Goal: Information Seeking & Learning: Learn about a topic

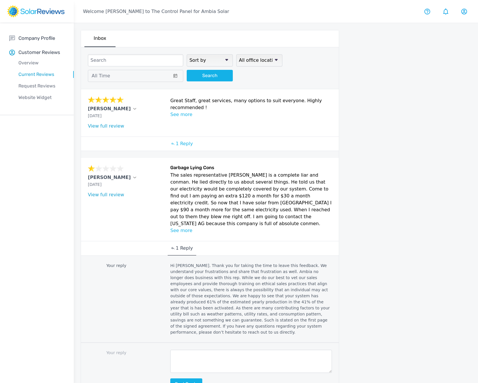
click at [175, 227] on p "See more" at bounding box center [250, 230] width 161 height 7
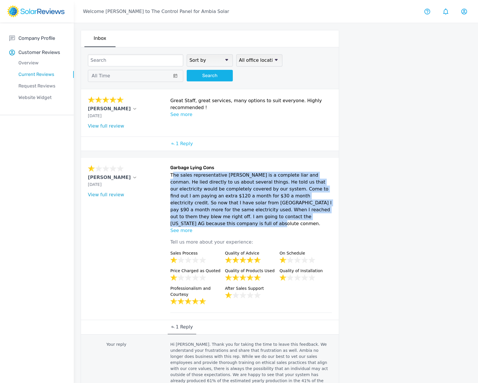
drag, startPoint x: 277, startPoint y: 216, endPoint x: 170, endPoint y: 175, distance: 114.2
click at [170, 175] on p "The sales representative [PERSON_NAME] is a complete liar and conman. He lied d…" at bounding box center [250, 199] width 161 height 55
copy p "The sales representative [PERSON_NAME] is a complete liar and conman. He lied d…"
click at [186, 185] on p "The sales representative [PERSON_NAME] is a complete liar and conman. He lied d…" at bounding box center [250, 199] width 161 height 55
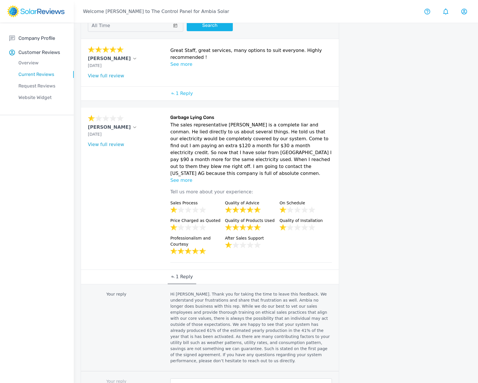
scroll to position [51, 0]
drag, startPoint x: 170, startPoint y: 285, endPoint x: 288, endPoint y: 283, distance: 117.4
click at [288, 290] on p "Hi [PERSON_NAME]. Thank you for taking the time to leave this feedback. We unde…" at bounding box center [250, 326] width 161 height 73
copy p "Hi [PERSON_NAME]. Thank you for taking the time to leave this feedback."
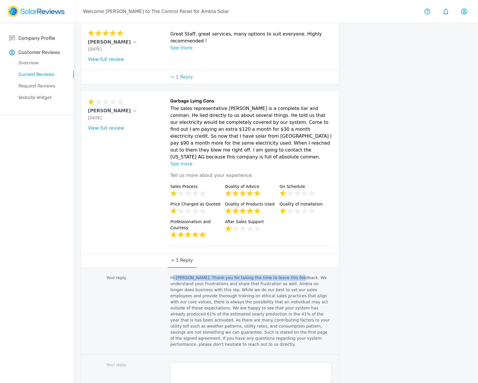
scroll to position [154, 0]
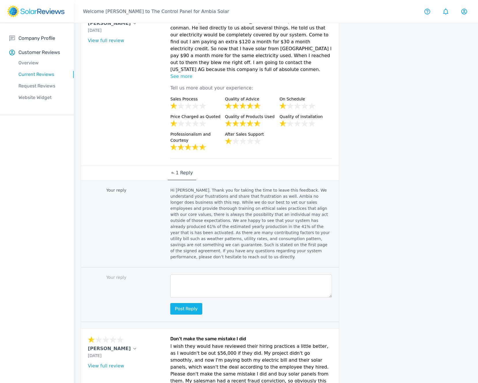
click at [255, 250] on div "Your reply Hi [PERSON_NAME]. Thank you for taking the time to leave this feedba…" at bounding box center [210, 223] width 258 height 87
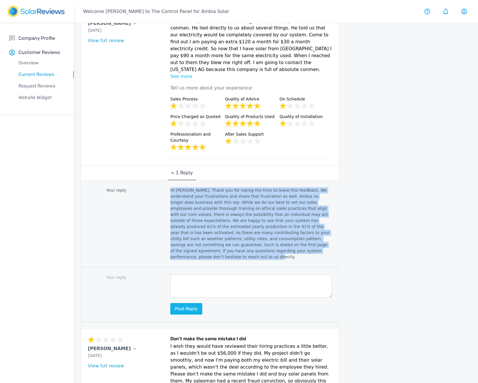
drag, startPoint x: 231, startPoint y: 235, endPoint x: 163, endPoint y: 182, distance: 85.7
click at [163, 182] on div "Your reply Hi [PERSON_NAME]. Thank you for taking the time to leave this feedba…" at bounding box center [210, 223] width 258 height 87
copy div "Hi [PERSON_NAME]. Thank you for taking the time to leave this feedback. We unde…"
click at [223, 221] on p "Hi [PERSON_NAME]. Thank you for taking the time to leave this feedback. We unde…" at bounding box center [250, 223] width 161 height 73
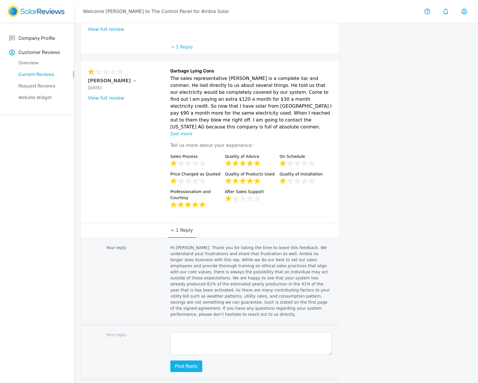
scroll to position [96, 0]
